Goal: Task Accomplishment & Management: Manage account settings

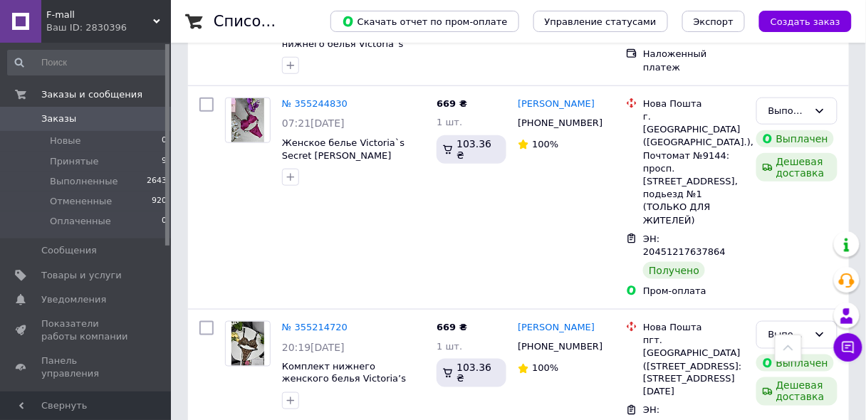
scroll to position [1748, 0]
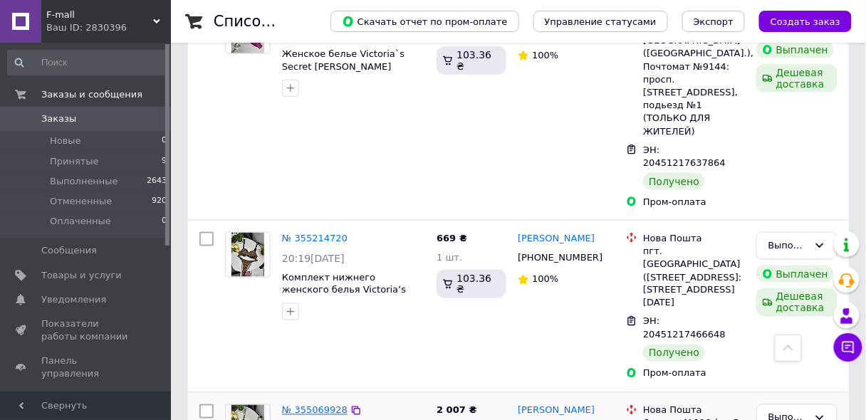
click at [301, 405] on link "№ 355069928" at bounding box center [315, 410] width 66 height 11
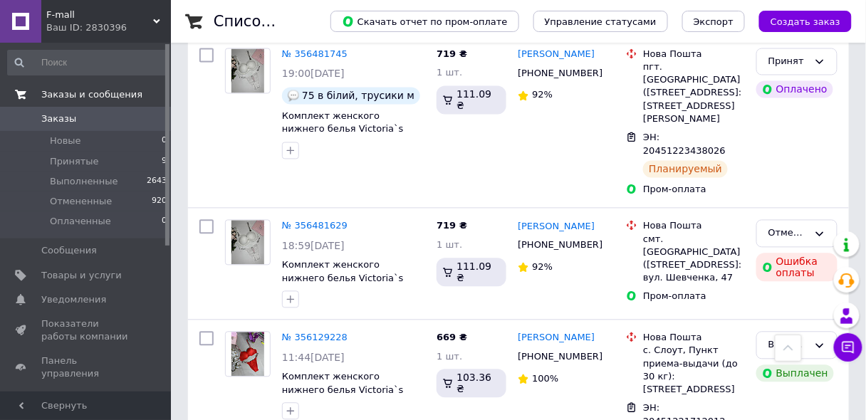
scroll to position [608, 0]
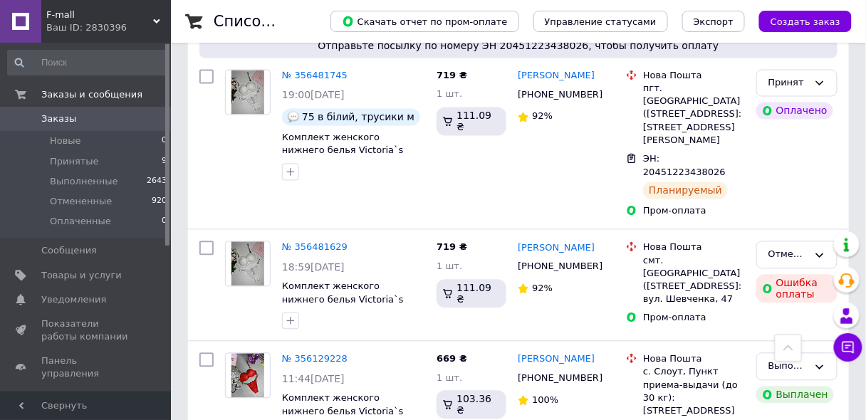
click at [154, 16] on div "F-mall Ваш ID: 2830396" at bounding box center [106, 21] width 130 height 43
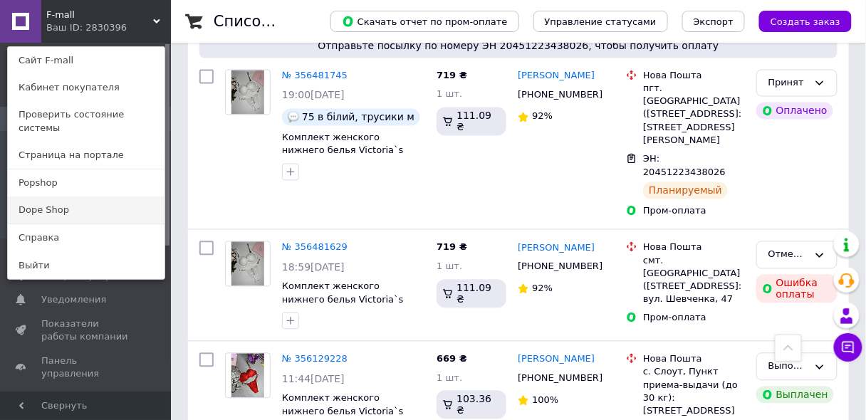
click at [57, 199] on link "Dope Shop" at bounding box center [86, 210] width 157 height 27
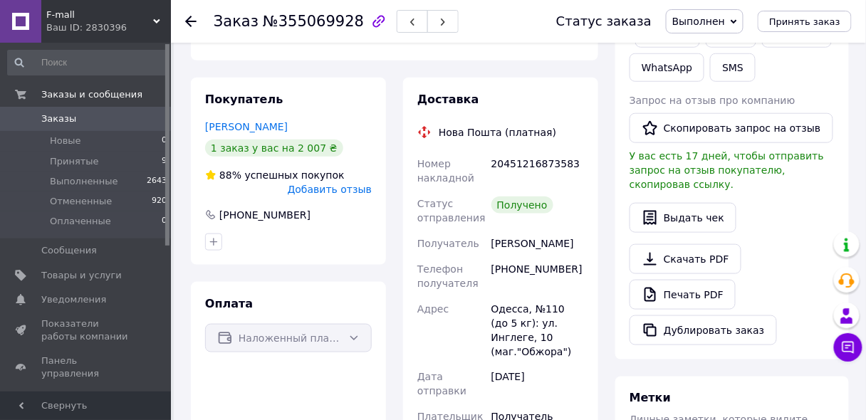
scroll to position [76, 0]
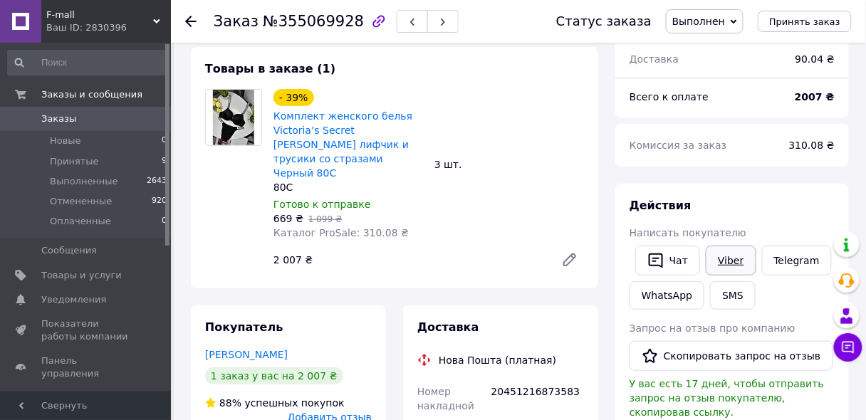
click at [727, 261] on link "Viber" at bounding box center [731, 261] width 50 height 30
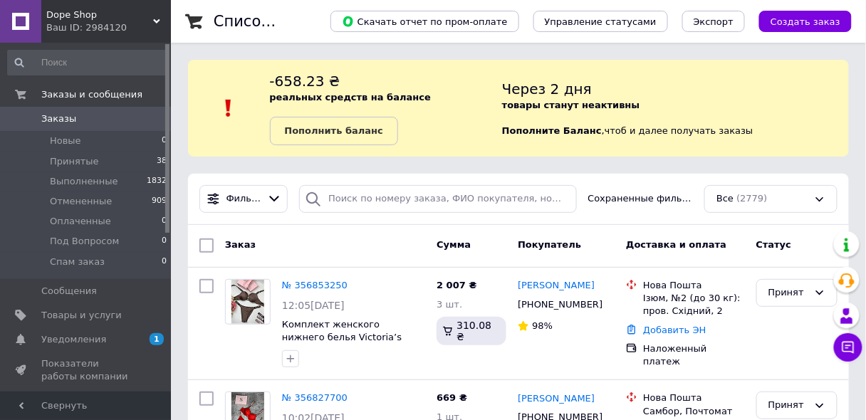
click at [313, 286] on link "№ 356853250" at bounding box center [315, 285] width 66 height 11
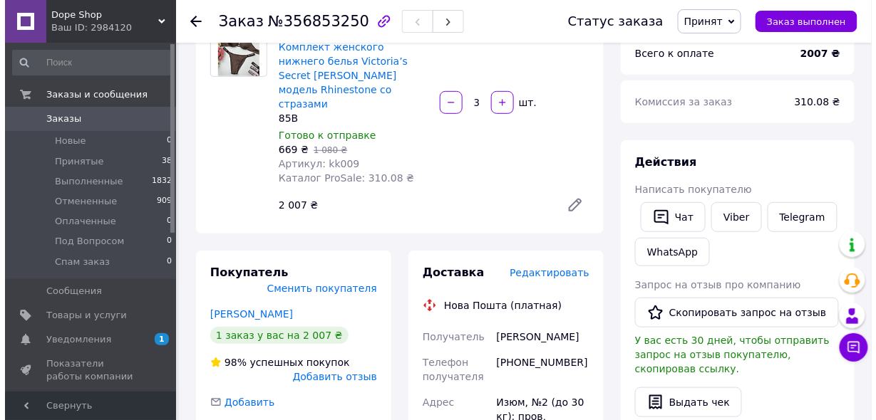
scroll to position [152, 0]
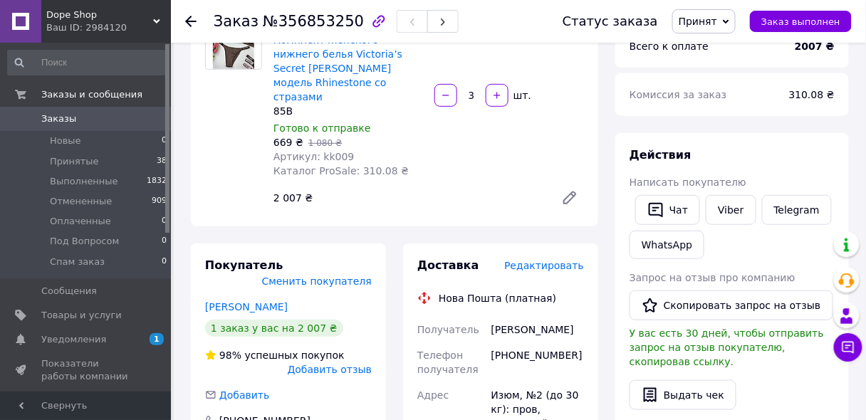
click at [546, 260] on span "Редактировать" at bounding box center [544, 265] width 80 height 11
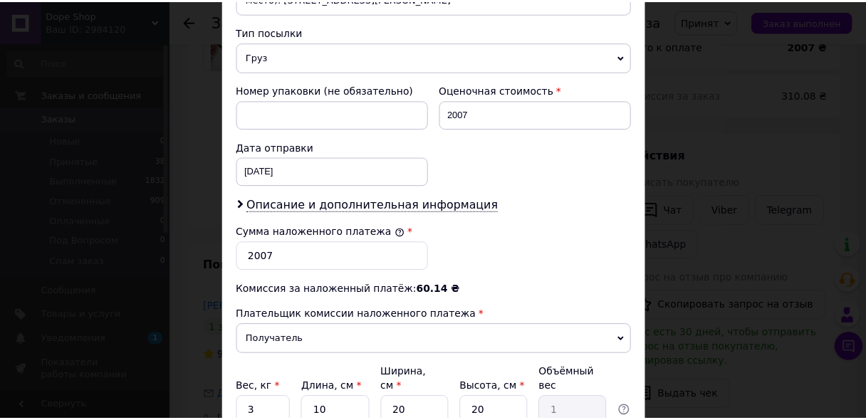
scroll to position [658, 0]
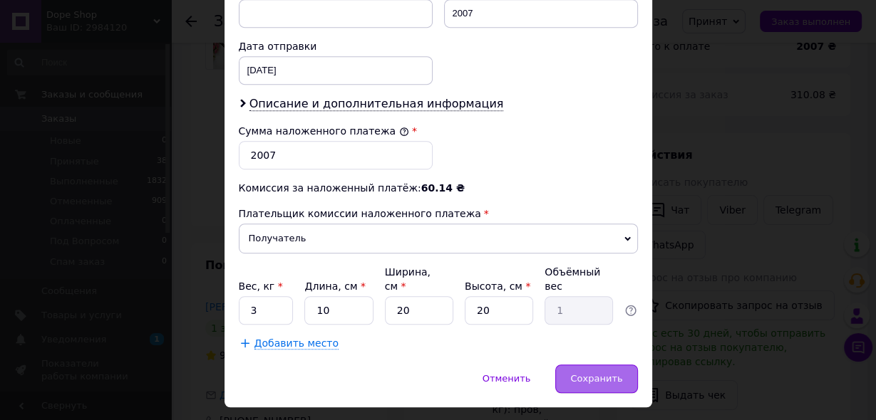
click at [593, 373] on span "Сохранить" at bounding box center [596, 378] width 52 height 11
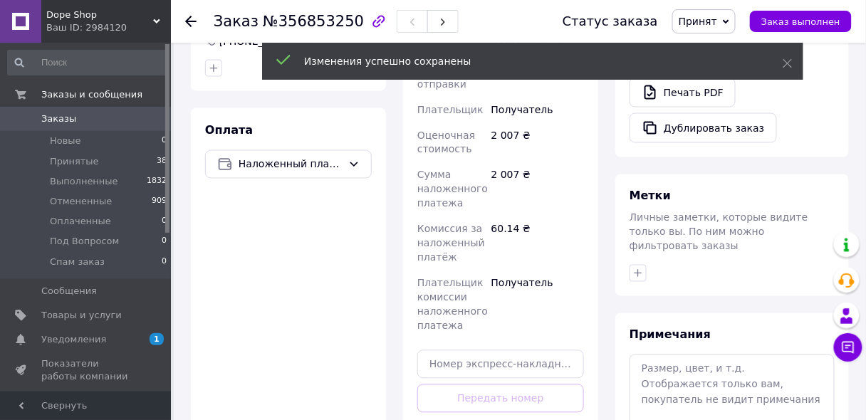
scroll to position [608, 0]
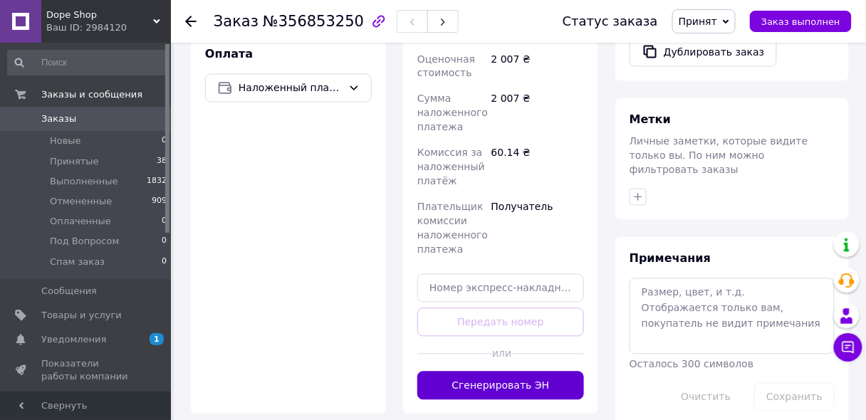
click at [488, 372] on button "Сгенерировать ЭН" at bounding box center [500, 386] width 167 height 28
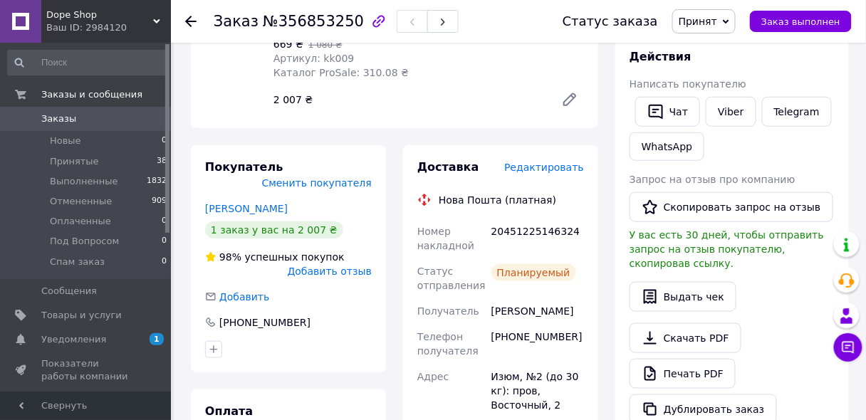
scroll to position [228, 0]
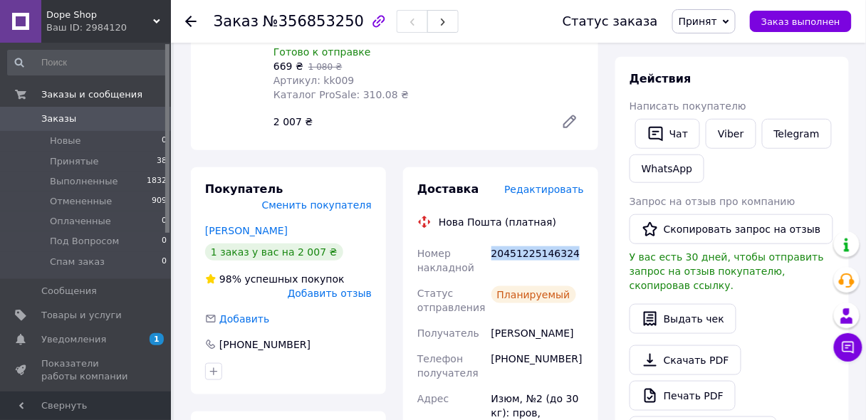
drag, startPoint x: 539, startPoint y: 243, endPoint x: 491, endPoint y: 246, distance: 48.5
click at [491, 246] on div "20451225146324" at bounding box center [538, 261] width 98 height 40
copy div "20451225146324"
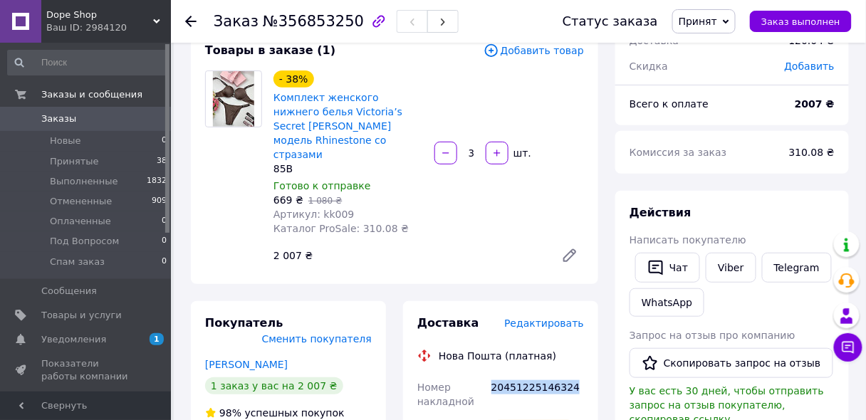
scroll to position [76, 0]
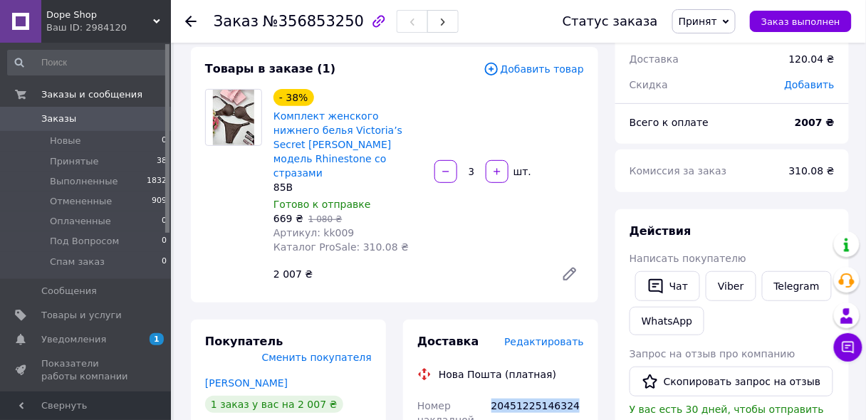
click at [56, 118] on span "Заказы" at bounding box center [58, 119] width 35 height 13
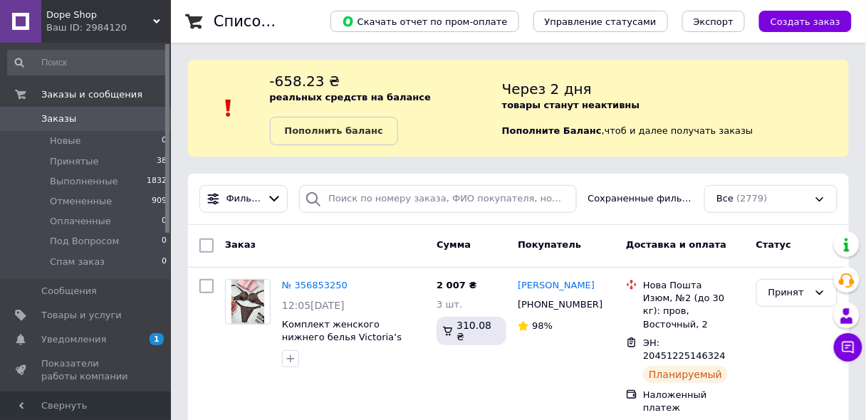
click at [154, 20] on use at bounding box center [156, 21] width 7 height 4
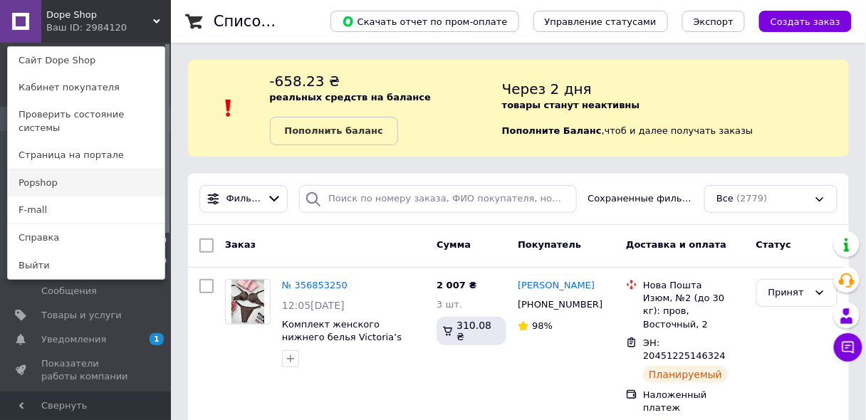
click at [40, 173] on link "Popshop" at bounding box center [86, 183] width 157 height 27
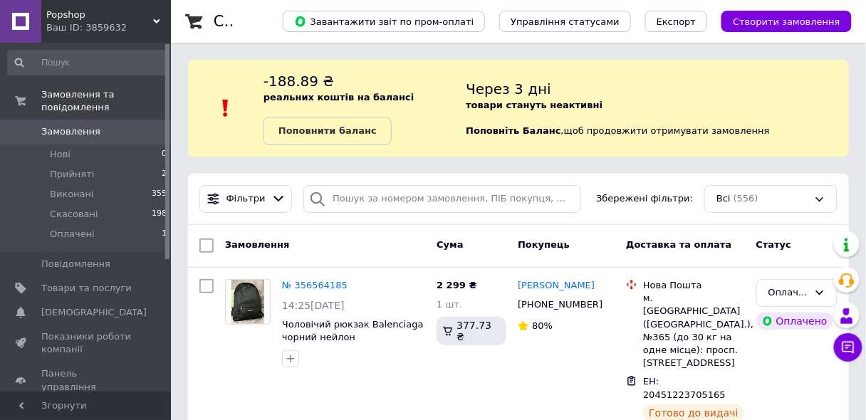
click at [150, 21] on div "Ваш ID: 3859632" at bounding box center [108, 27] width 125 height 13
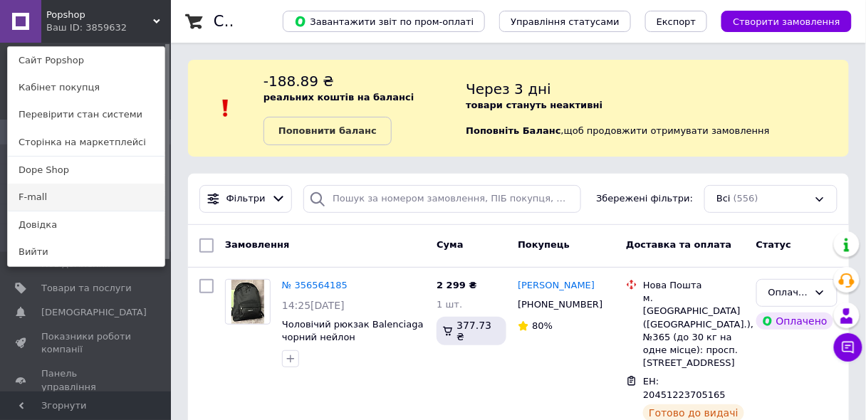
click at [40, 201] on link "F-mall" at bounding box center [86, 197] width 157 height 27
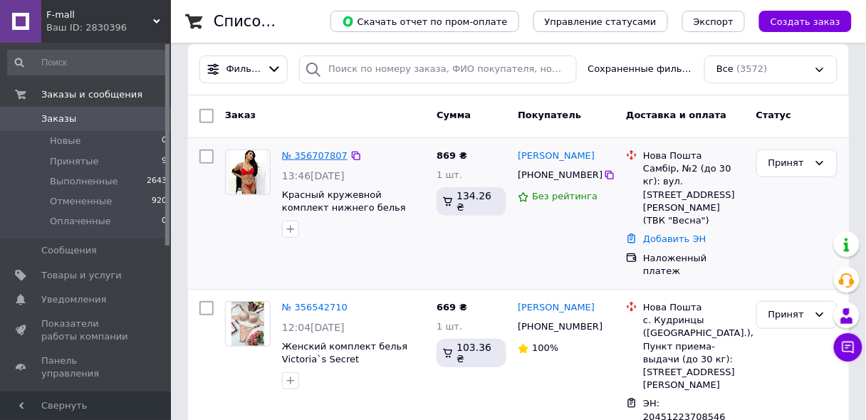
scroll to position [152, 0]
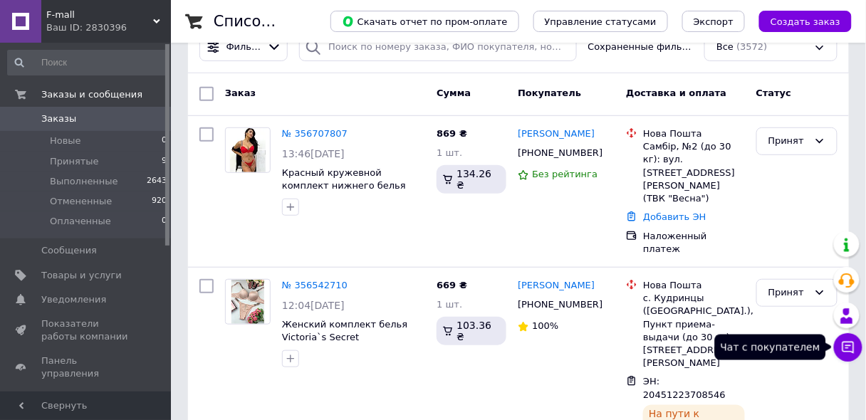
click at [848, 347] on icon at bounding box center [848, 348] width 14 height 14
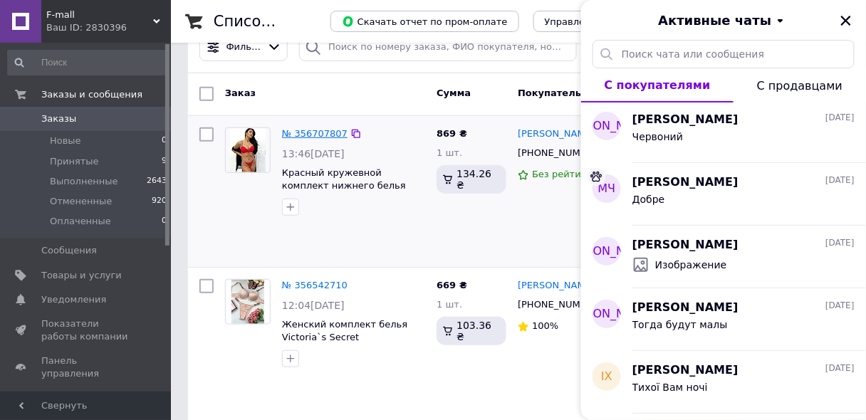
scroll to position [0, 0]
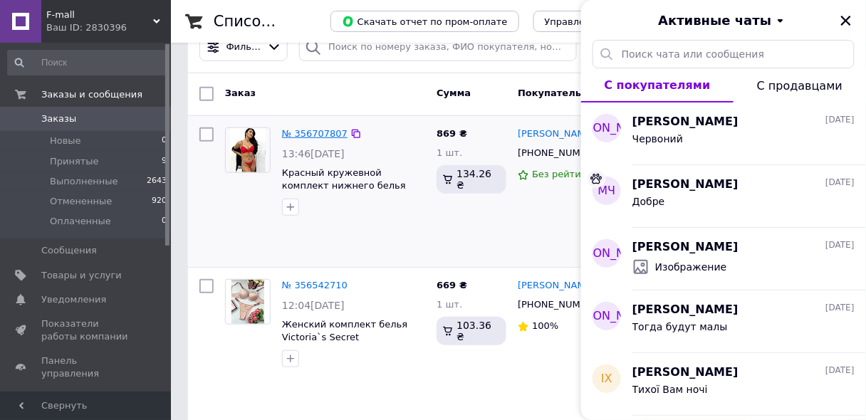
click at [298, 134] on link "№ 356707807" at bounding box center [315, 133] width 66 height 11
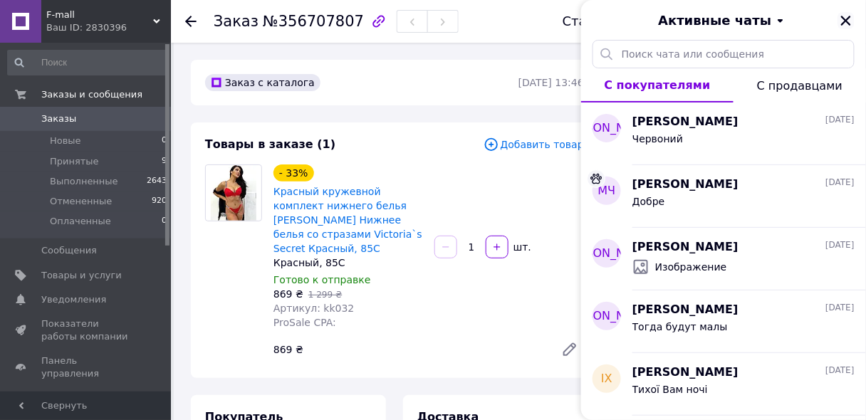
click at [846, 20] on icon "Закрыть" at bounding box center [846, 21] width 10 height 10
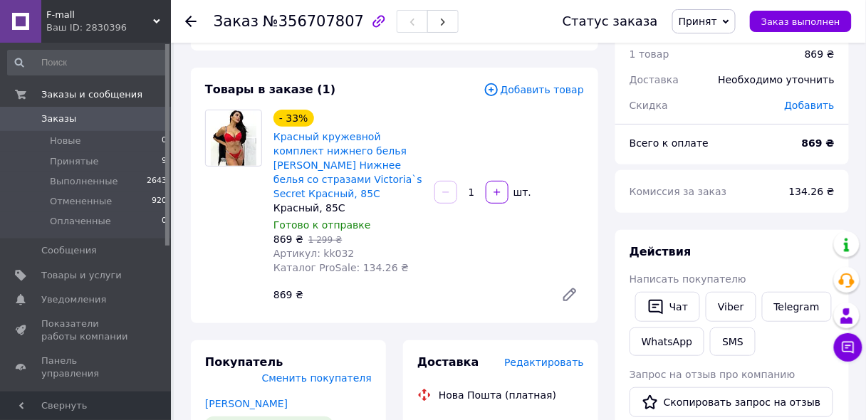
scroll to position [152, 0]
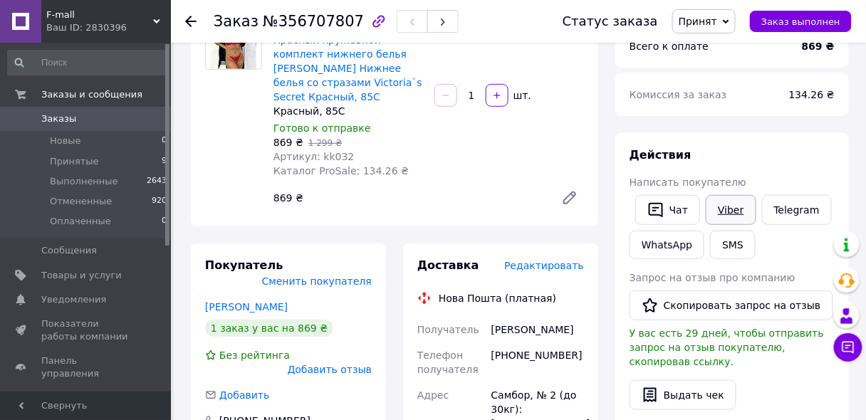
click at [730, 211] on link "Viber" at bounding box center [731, 210] width 50 height 30
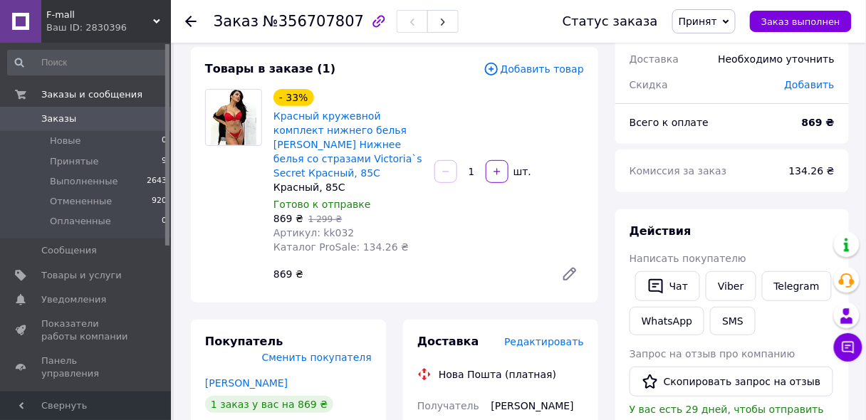
scroll to position [0, 0]
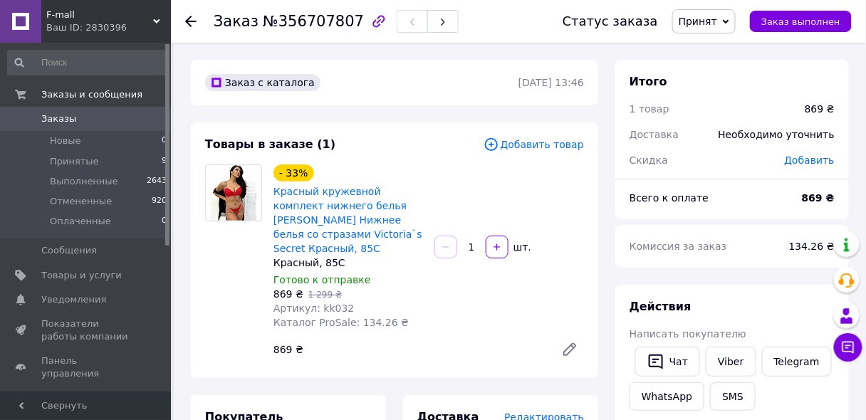
click at [53, 119] on span "Заказы" at bounding box center [58, 119] width 35 height 13
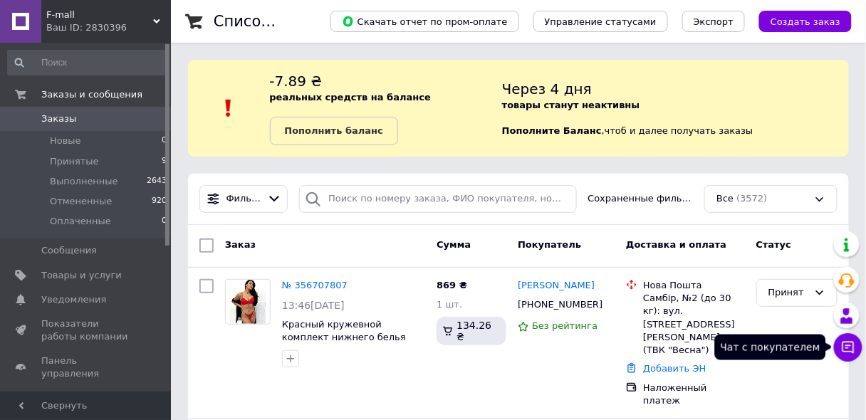
click at [851, 346] on icon at bounding box center [848, 348] width 14 height 14
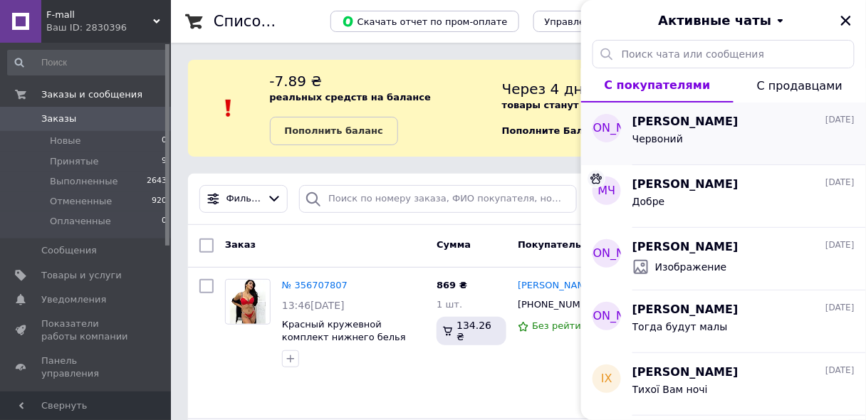
click at [722, 134] on div "Червоний" at bounding box center [744, 141] width 222 height 23
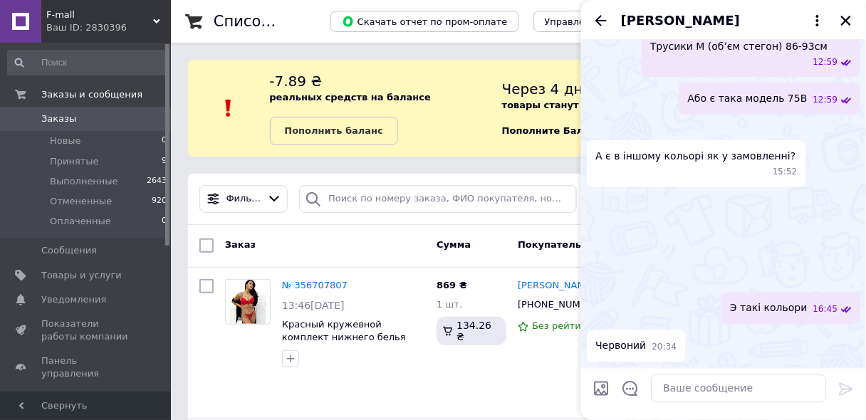
scroll to position [759, 0]
click at [844, 21] on icon "Закрыть" at bounding box center [846, 20] width 13 height 13
